Goal: Information Seeking & Learning: Learn about a topic

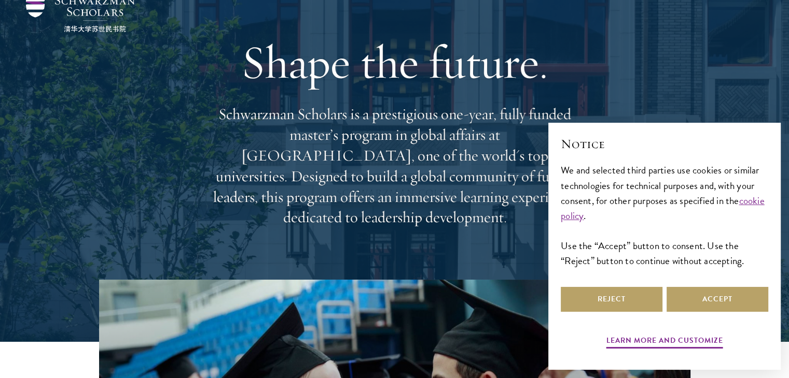
scroll to position [55, 0]
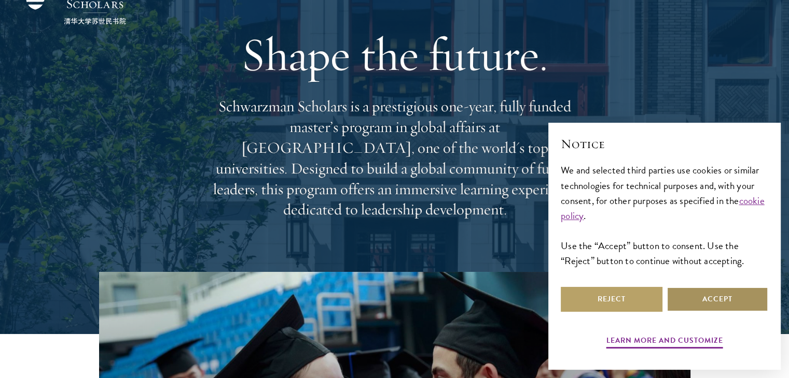
click at [689, 310] on button "Accept" at bounding box center [717, 299] width 102 height 25
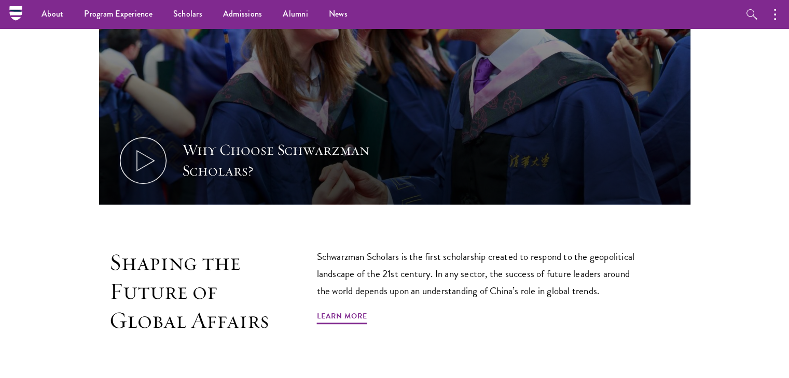
scroll to position [447, 0]
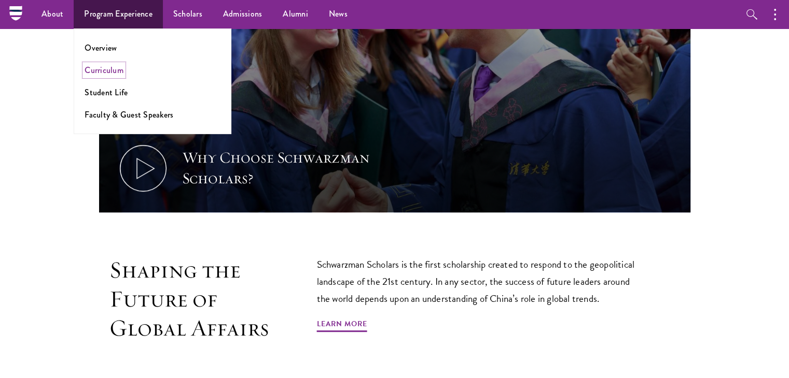
click at [109, 73] on link "Curriculum" at bounding box center [104, 70] width 39 height 12
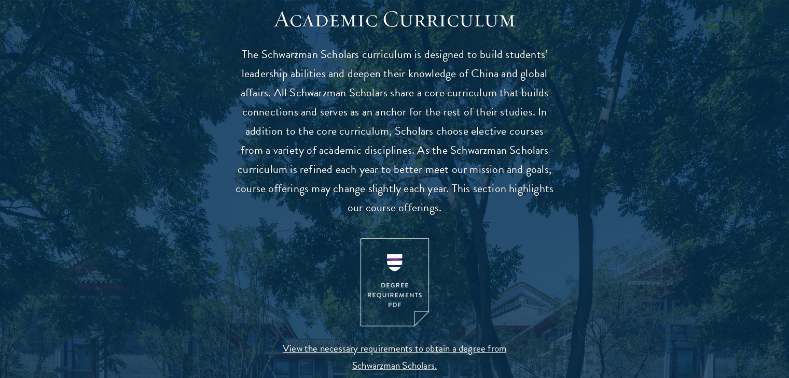
scroll to position [928, 0]
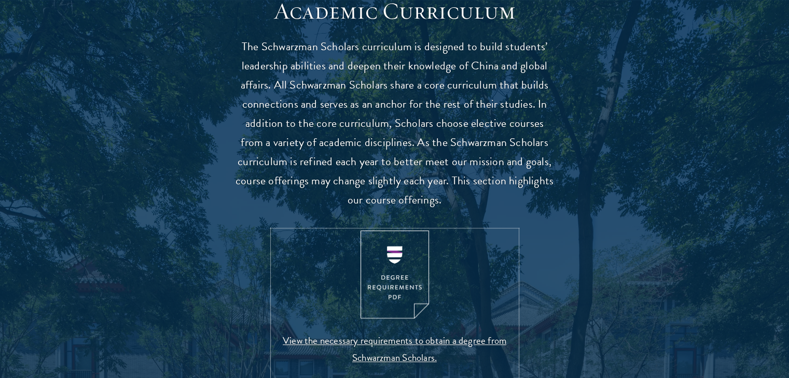
click at [382, 273] on img at bounding box center [394, 275] width 68 height 89
